Goal: Information Seeking & Learning: Learn about a topic

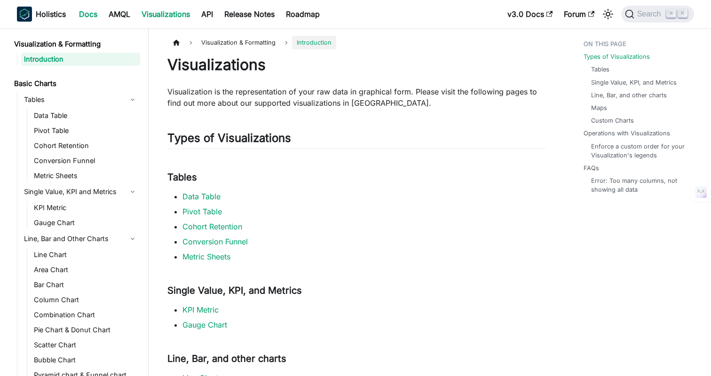
click at [93, 17] on link "Docs" at bounding box center [88, 14] width 30 height 15
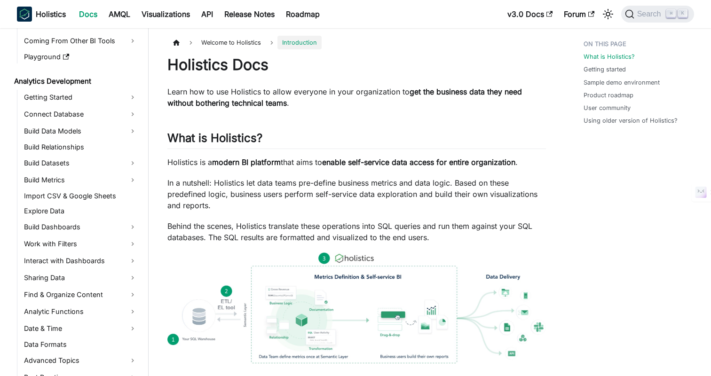
scroll to position [95, 0]
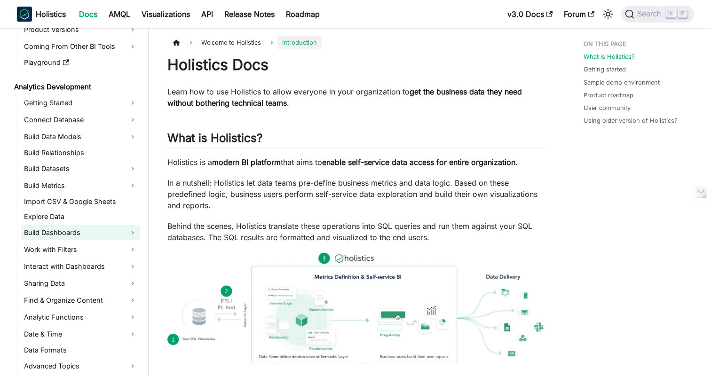
click at [52, 230] on link "Build Dashboards" at bounding box center [80, 232] width 119 height 15
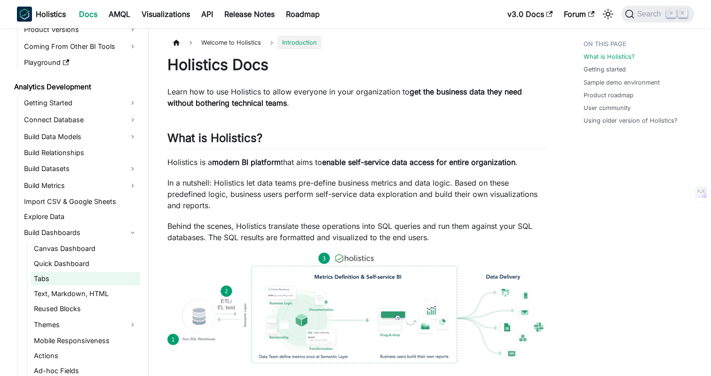
click at [44, 279] on link "Tabs" at bounding box center [85, 278] width 109 height 13
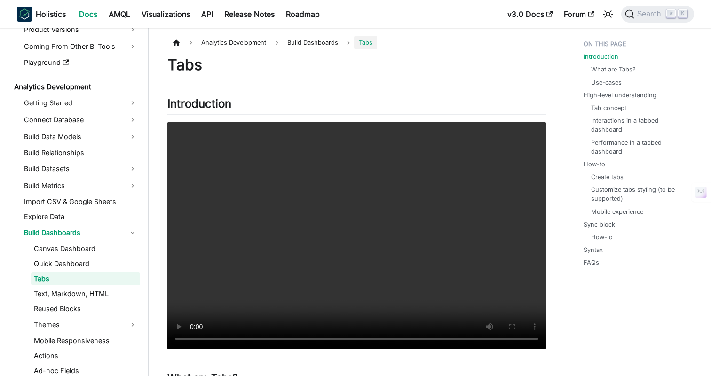
click at [362, 71] on h1 "Tabs" at bounding box center [356, 64] width 378 height 19
click at [266, 18] on link "Release Notes" at bounding box center [250, 14] width 62 height 15
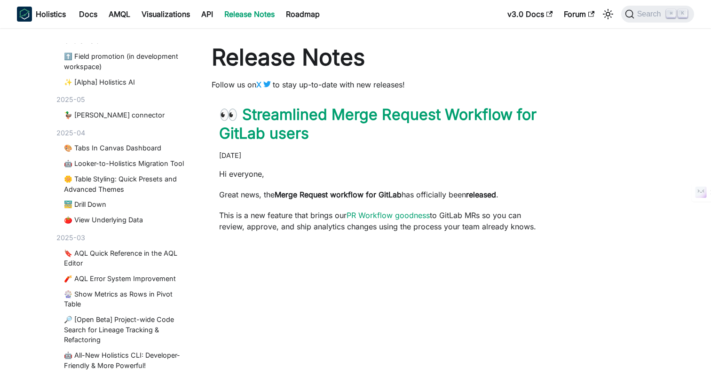
scroll to position [633, 0]
click at [86, 146] on link "🎨 Tabs In Canvas Dashboard" at bounding box center [124, 147] width 121 height 10
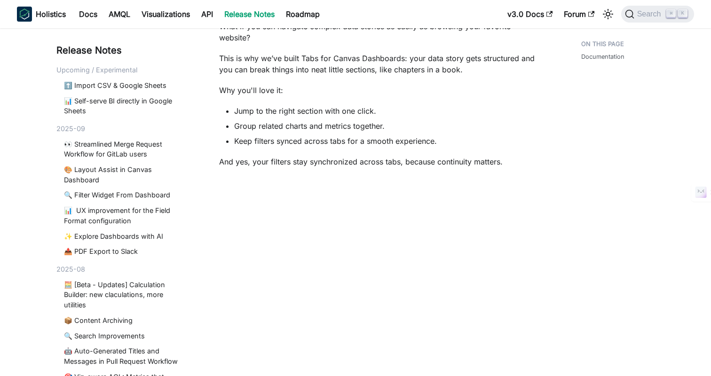
scroll to position [315, 0]
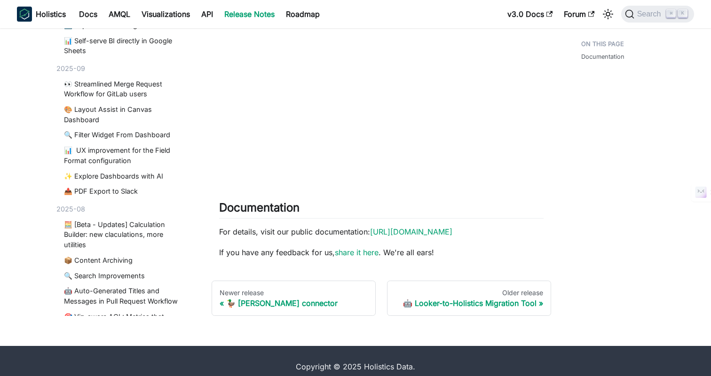
click at [600, 213] on div "Documentation" at bounding box center [613, 22] width 103 height 587
